Goal: Check status: Verify the current state of an ongoing process or item

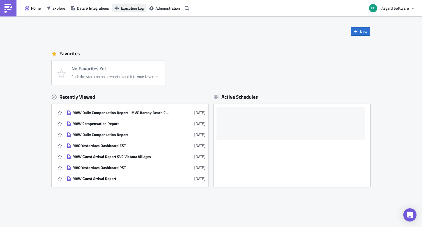
click at [132, 5] on span "Execution Log" at bounding box center [132, 8] width 23 height 6
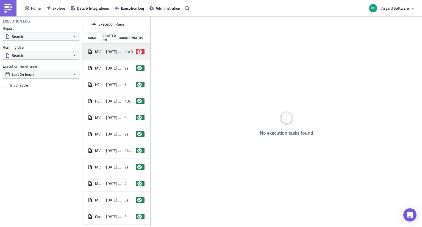
click at [114, 57] on div "MVW Guest Arrival Report 2025-08-18 10:31 1m 3s failed" at bounding box center [116, 51] width 68 height 16
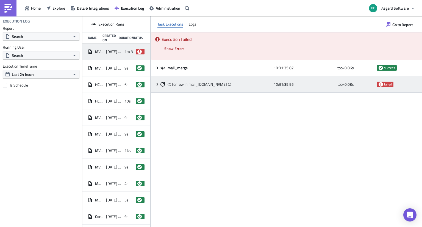
click at [156, 84] on icon at bounding box center [157, 84] width 4 height 4
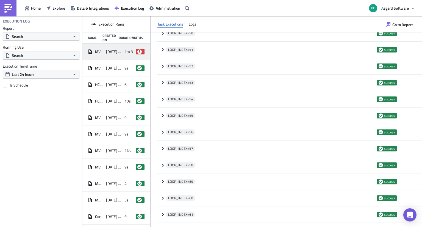
scroll to position [1012, 0]
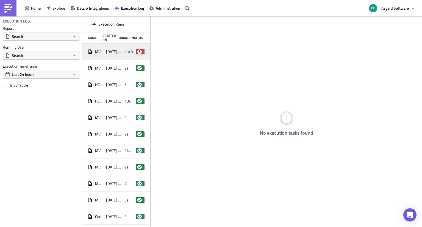
click at [109, 50] on span "[DATE] 10:31" at bounding box center [113, 51] width 15 height 5
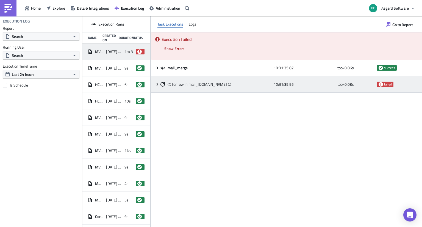
click at [157, 84] on icon at bounding box center [157, 84] width 4 height 4
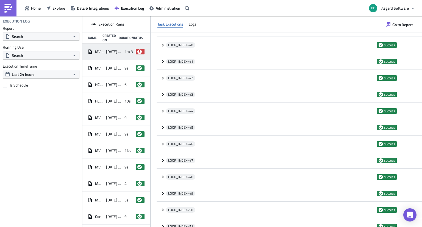
scroll to position [1012, 0]
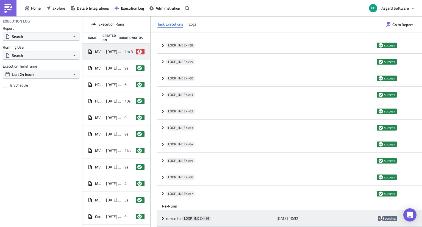
click at [165, 217] on span at bounding box center [163, 218] width 5 height 4
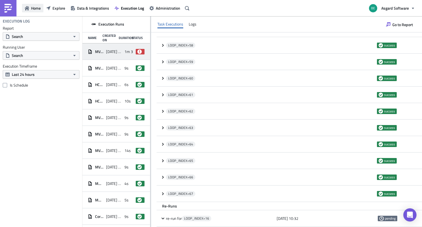
click at [37, 10] on span "Home" at bounding box center [36, 8] width 10 height 6
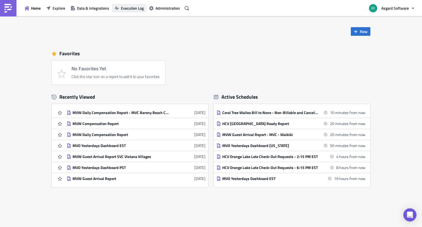
click at [132, 12] on button "Execution Log" at bounding box center [129, 8] width 35 height 9
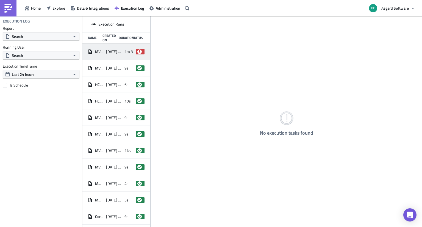
click at [115, 52] on span "[DATE] 10:31" at bounding box center [113, 51] width 15 height 5
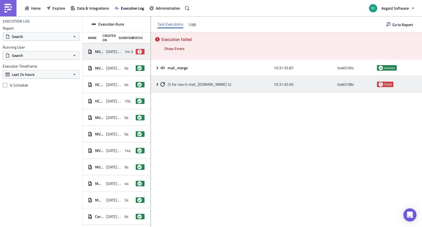
click at [159, 87] on div "{% for row in mail_merge.data %} 10:31:35.95 took 0.08 s failed" at bounding box center [286, 84] width 271 height 16
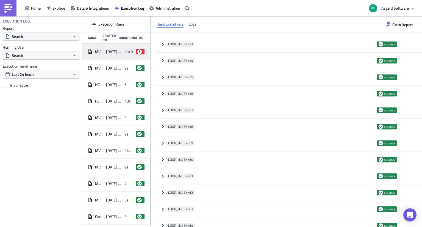
scroll to position [1012, 0]
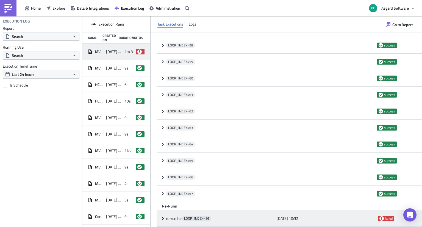
click at [163, 219] on icon at bounding box center [163, 218] width 4 height 4
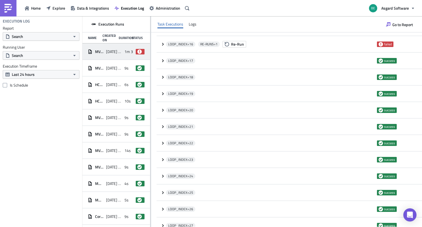
scroll to position [253, 0]
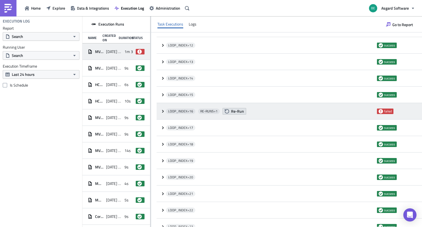
click at [234, 111] on span "Re-Run" at bounding box center [237, 111] width 13 height 6
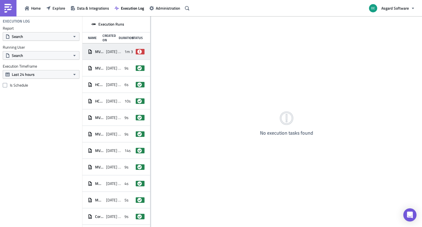
click at [101, 54] on span "MVW Guest Arrival Report" at bounding box center [99, 51] width 8 height 5
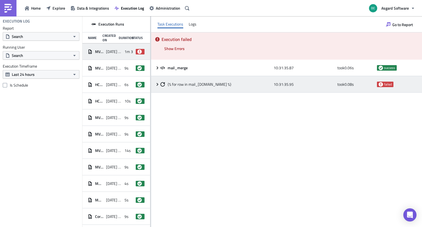
click at [158, 84] on icon at bounding box center [158, 84] width 2 height 3
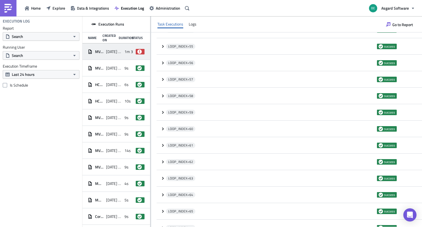
scroll to position [1029, 0]
